Goal: Task Accomplishment & Management: Use online tool/utility

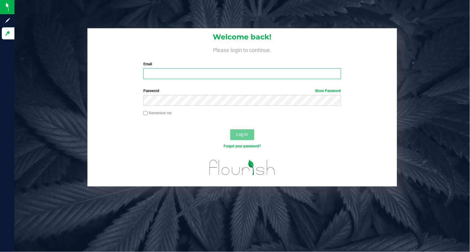
click at [187, 77] on input "Email" at bounding box center [241, 73] width 197 height 11
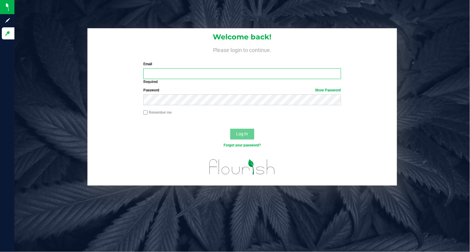
type input "[PERSON_NAME][EMAIL_ADDRESS][DOMAIN_NAME]"
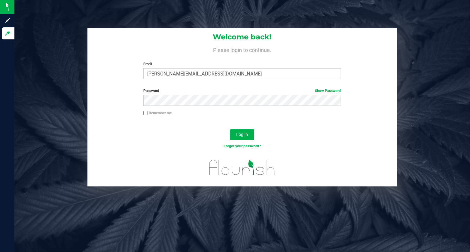
click at [144, 112] on input "Remember me" at bounding box center [145, 113] width 4 height 4
checkbox input "true"
click at [235, 135] on button "Log In" at bounding box center [242, 134] width 24 height 11
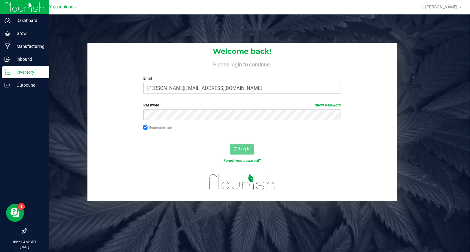
click at [23, 71] on p "Inventory" at bounding box center [29, 71] width 36 height 7
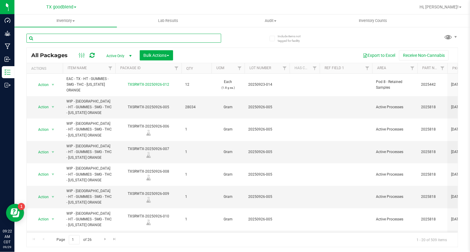
click at [60, 40] on input "text" at bounding box center [123, 38] width 195 height 9
type input "2025092"
click at [262, 69] on link "Lot Number" at bounding box center [260, 68] width 22 height 4
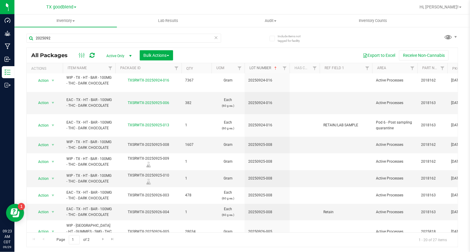
scroll to position [253, 0]
